Goal: Check status

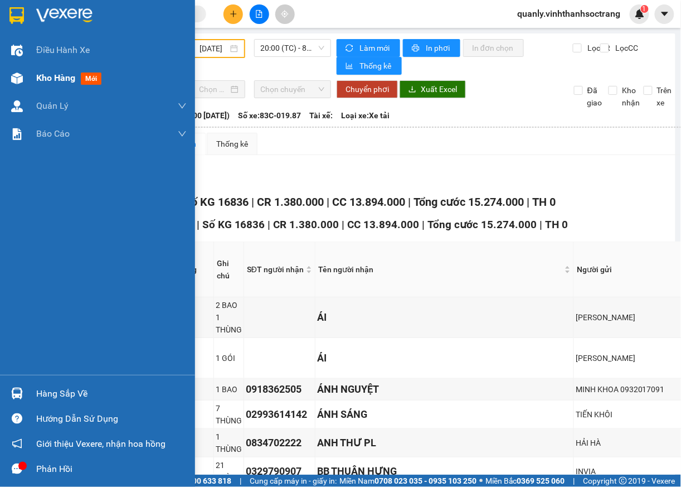
click at [61, 81] on span "Kho hàng" at bounding box center [55, 77] width 39 height 11
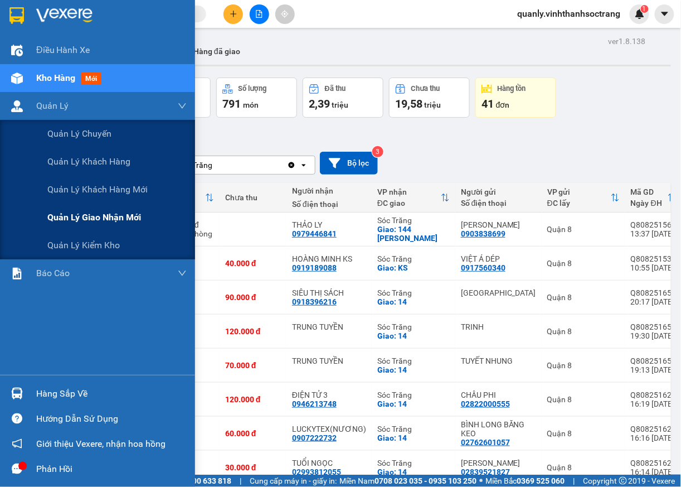
click at [64, 220] on span "Quản lý giao nhận mới" at bounding box center [94, 217] width 94 height 14
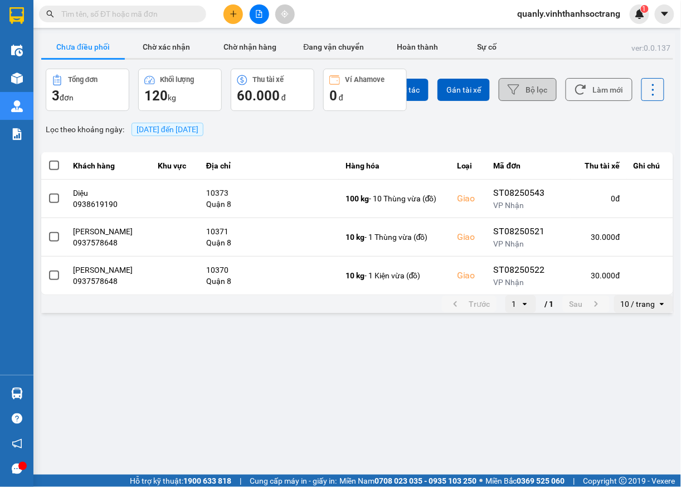
click at [536, 88] on button "Bộ lọc" at bounding box center [528, 89] width 58 height 23
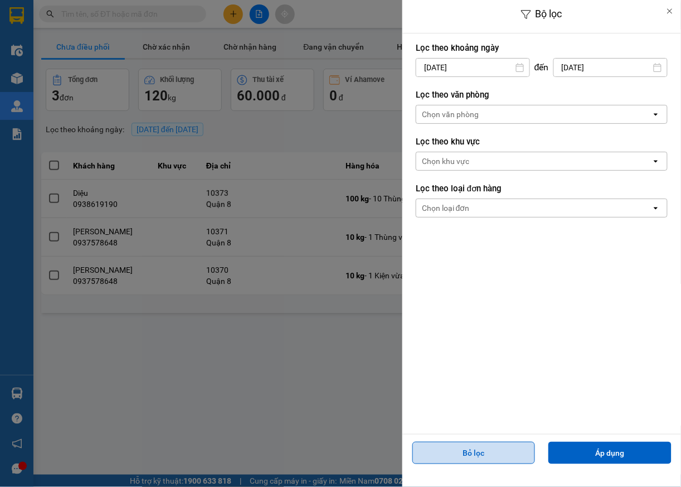
drag, startPoint x: 480, startPoint y: 457, endPoint x: 474, endPoint y: 453, distance: 7.3
click at [479, 457] on button "Bỏ lọc" at bounding box center [473, 452] width 123 height 22
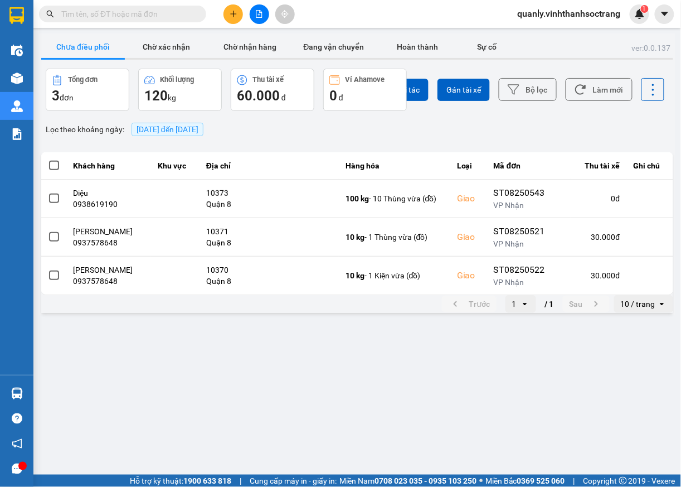
click at [198, 133] on span "[DATE] đến [DATE]" at bounding box center [168, 129] width 62 height 9
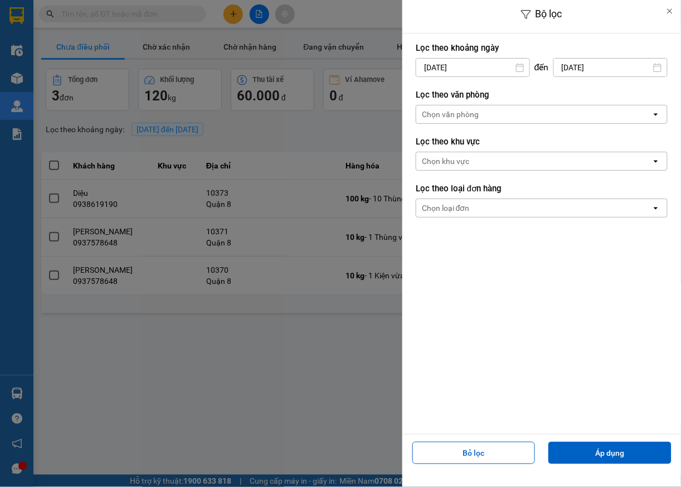
click at [473, 76] on div "[DATE]" at bounding box center [473, 67] width 114 height 19
click at [489, 70] on input "[DATE]" at bounding box center [472, 68] width 113 height 18
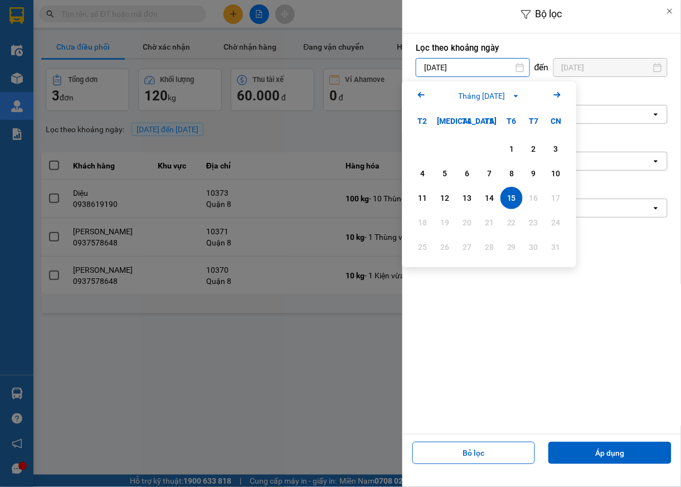
click at [416, 93] on icon "Arrow Left" at bounding box center [421, 94] width 13 height 13
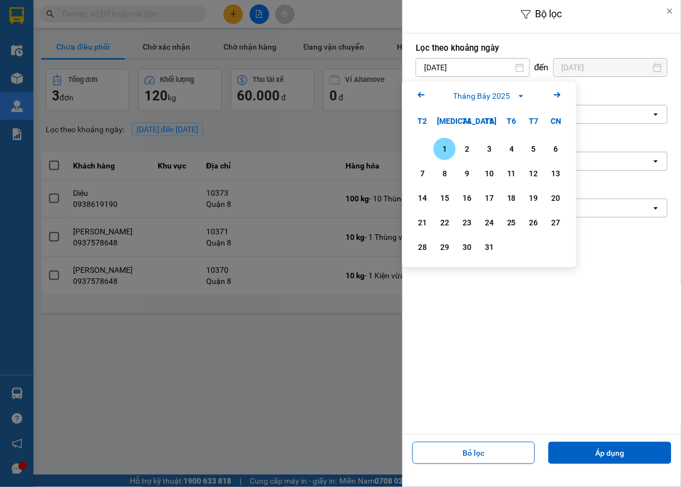
click at [443, 150] on div "1" at bounding box center [445, 148] width 16 height 13
type input "[DATE]"
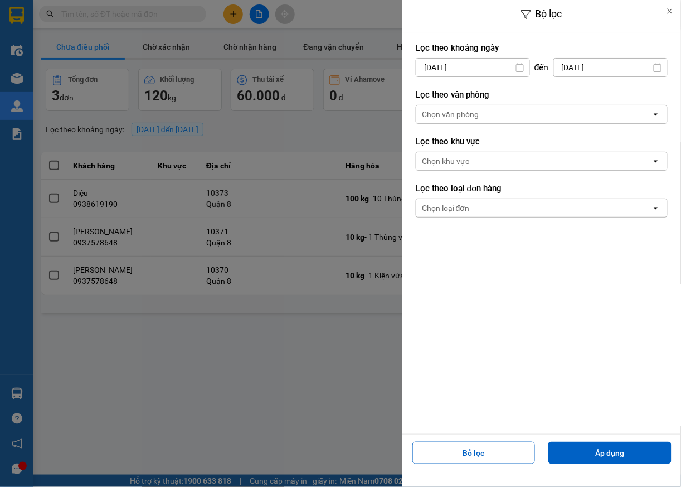
click at [614, 69] on input "[DATE]" at bounding box center [610, 68] width 113 height 18
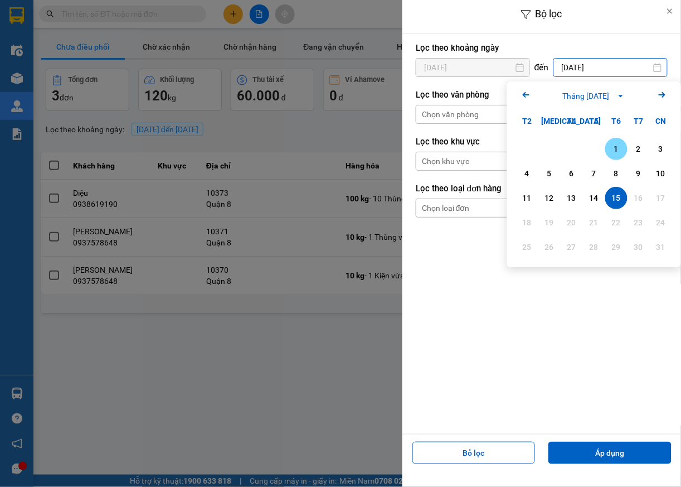
drag, startPoint x: 615, startPoint y: 147, endPoint x: 616, endPoint y: 155, distance: 7.9
click at [615, 148] on div "1" at bounding box center [617, 148] width 16 height 13
type input "[DATE]"
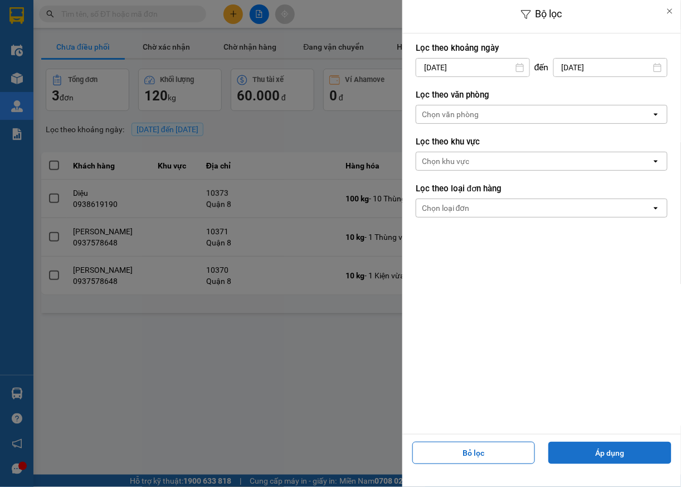
click at [631, 451] on button "Áp dụng" at bounding box center [609, 452] width 123 height 22
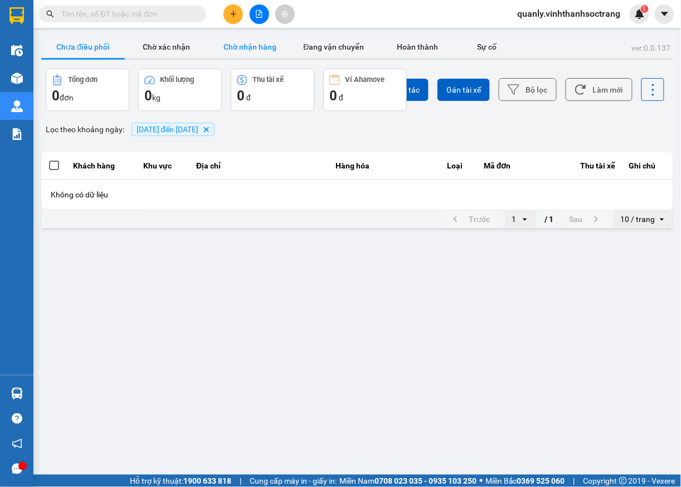
click at [270, 48] on button "Chờ nhận hàng" at bounding box center [250, 47] width 84 height 22
